Goal: Task Accomplishment & Management: Manage account settings

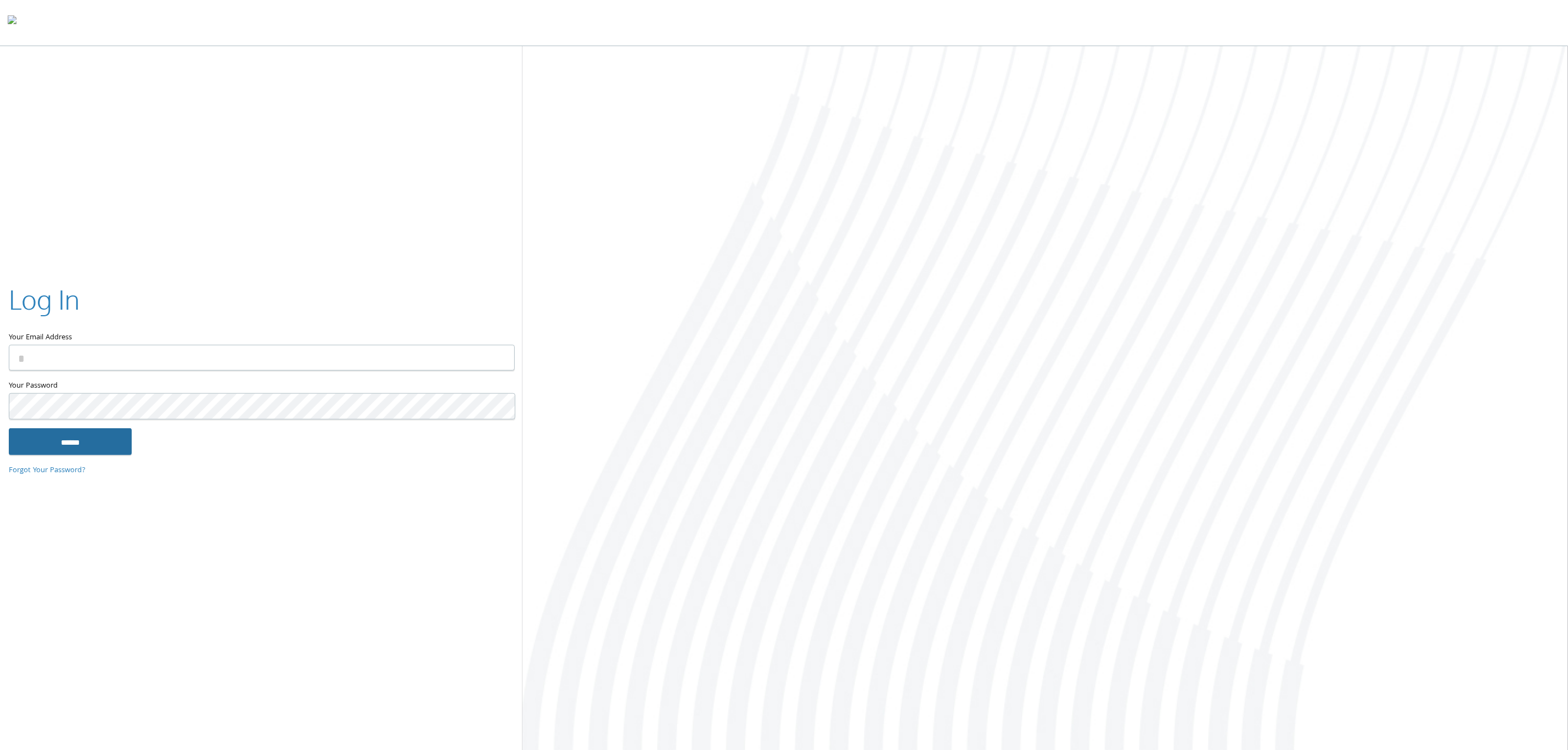
type input "**********"
click at [70, 435] on input "******" at bounding box center [70, 441] width 123 height 26
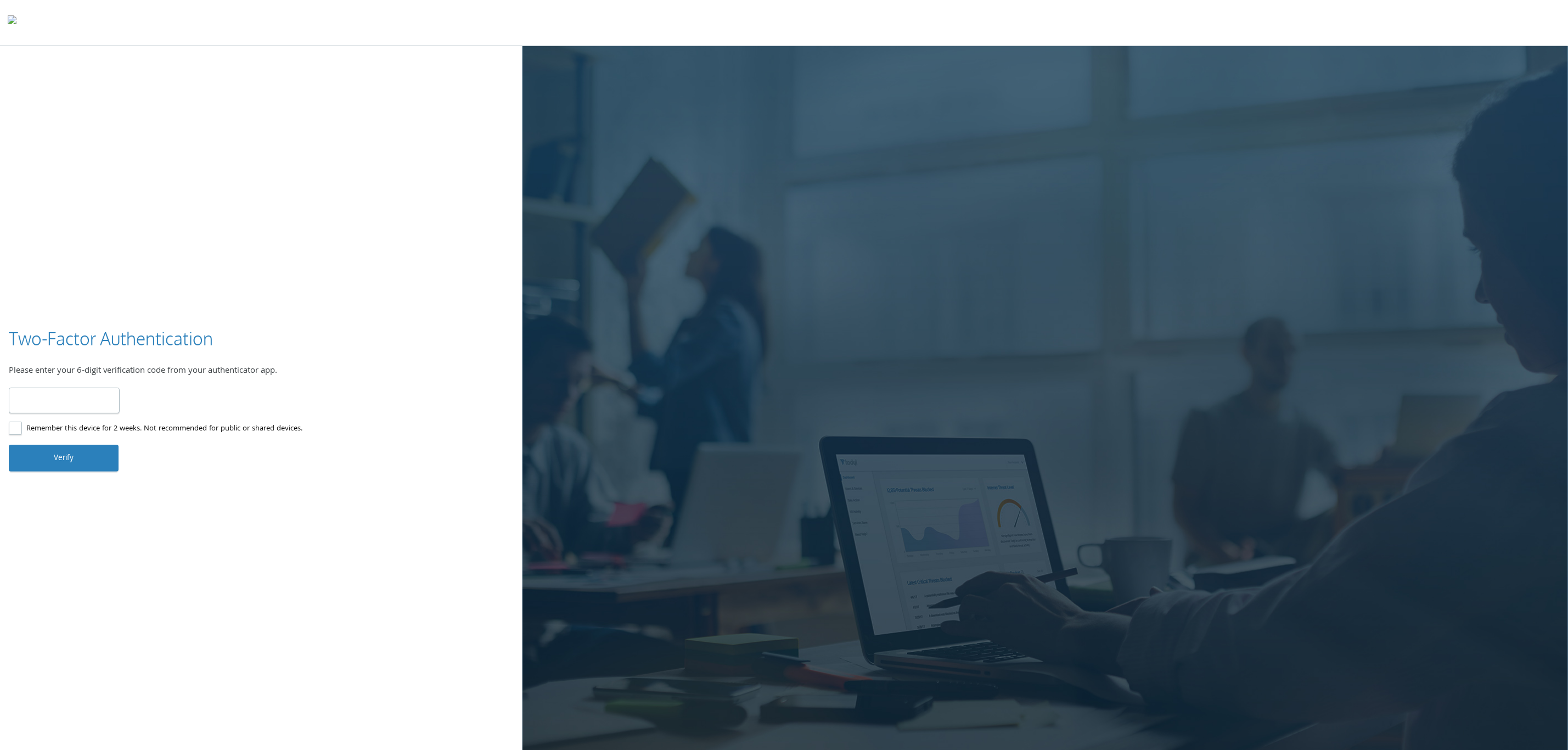
click at [68, 402] on input "number" at bounding box center [64, 401] width 111 height 26
type input "******"
